Goal: Transaction & Acquisition: Purchase product/service

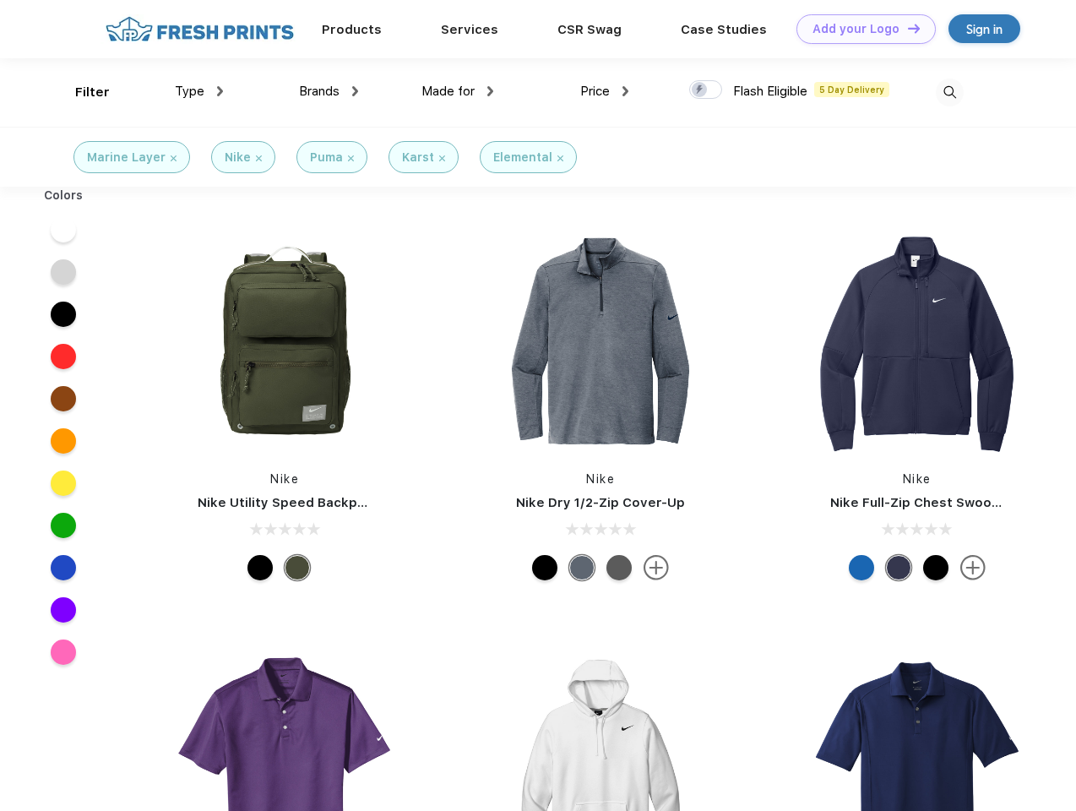
click at [860, 29] on link "Add your Logo Design Tool" at bounding box center [866, 29] width 139 height 30
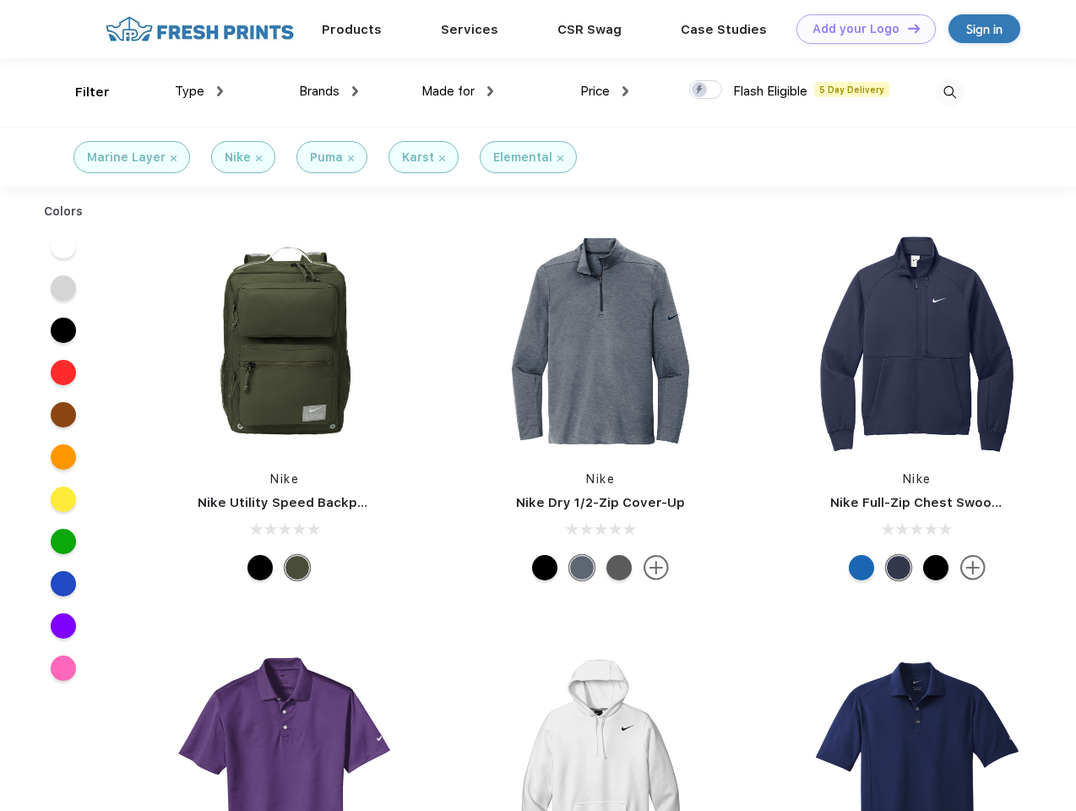
click at [0, 0] on div "Design Tool" at bounding box center [0, 0] width 0 height 0
click at [907, 28] on link "Add your Logo Design Tool" at bounding box center [866, 29] width 139 height 30
click at [81, 92] on div "Filter" at bounding box center [92, 92] width 35 height 19
click at [199, 91] on span "Type" at bounding box center [190, 91] width 30 height 15
click at [329, 91] on span "Brands" at bounding box center [319, 91] width 41 height 15
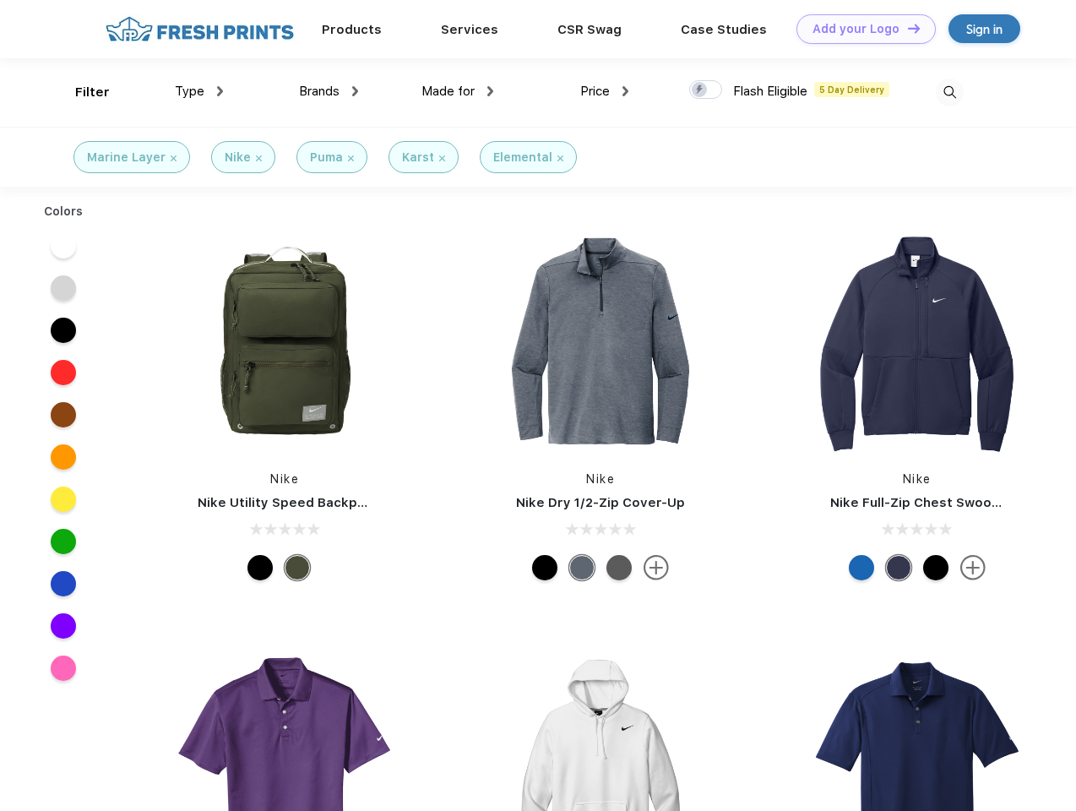
click at [458, 91] on span "Made for" at bounding box center [448, 91] width 53 height 15
click at [605, 91] on span "Price" at bounding box center [595, 91] width 30 height 15
click at [706, 90] on div at bounding box center [705, 89] width 33 height 19
click at [700, 90] on input "checkbox" at bounding box center [694, 84] width 11 height 11
click at [950, 92] on img at bounding box center [950, 93] width 28 height 28
